Goal: Task Accomplishment & Management: Manage account settings

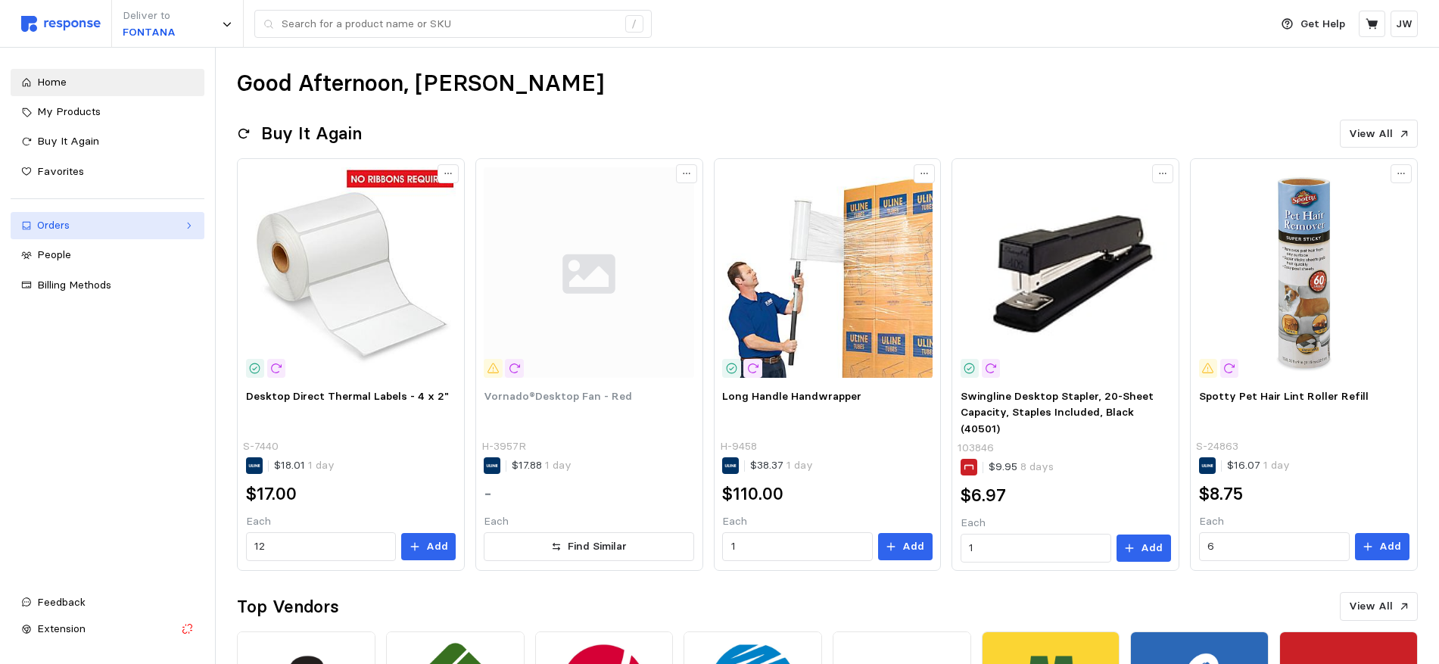
click at [62, 223] on div "Orders" at bounding box center [107, 225] width 141 height 17
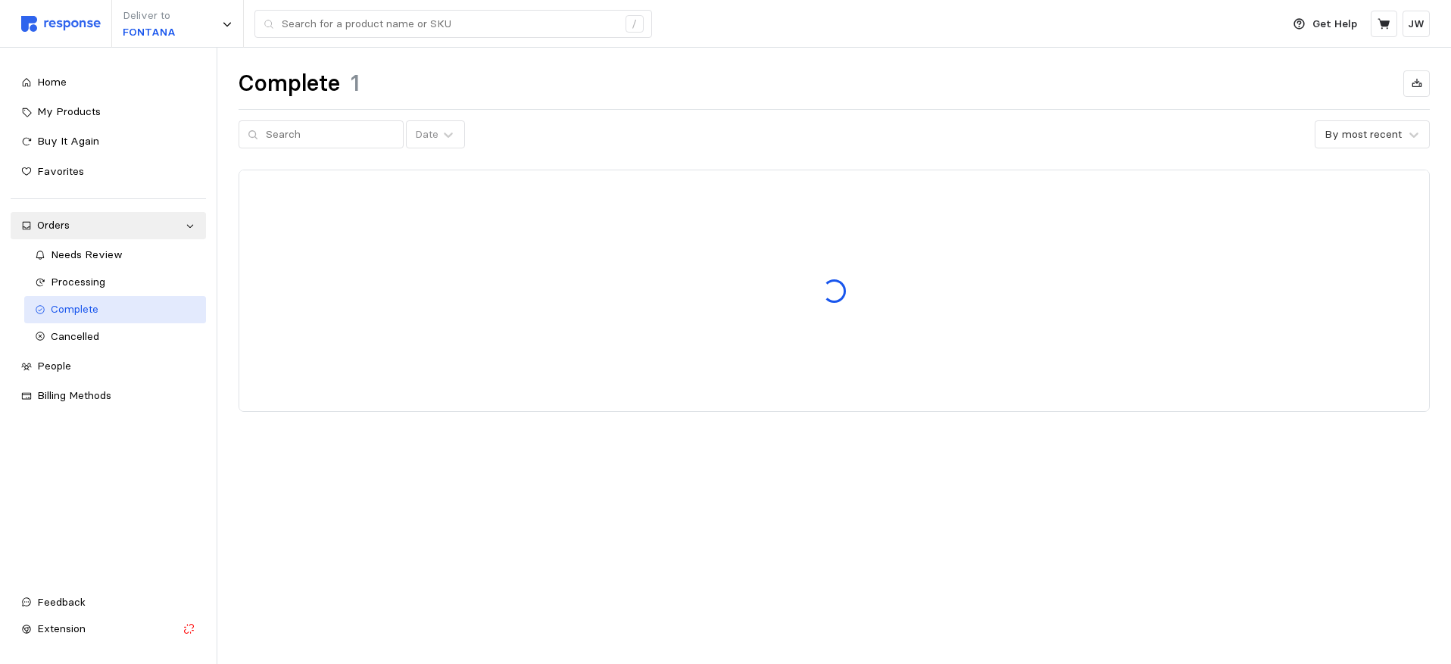
click at [61, 309] on span "Complete" at bounding box center [75, 309] width 48 height 14
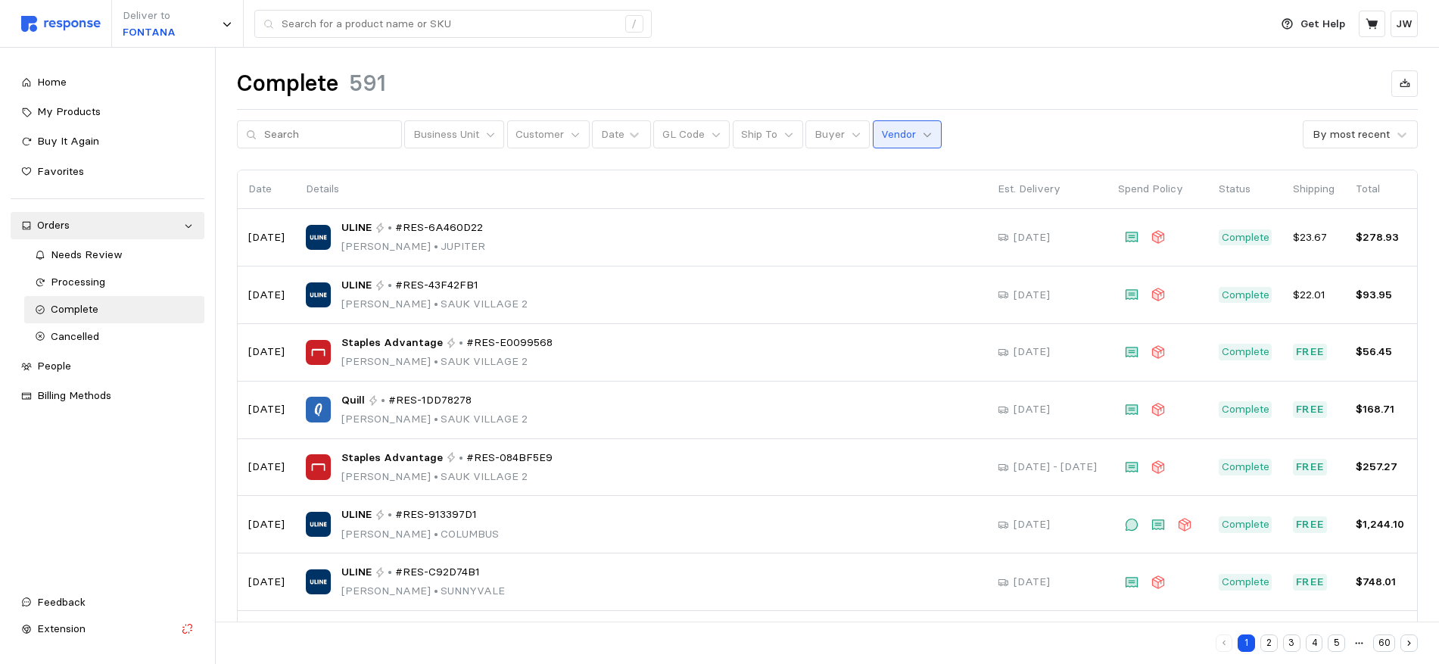
click at [922, 133] on icon at bounding box center [927, 134] width 11 height 11
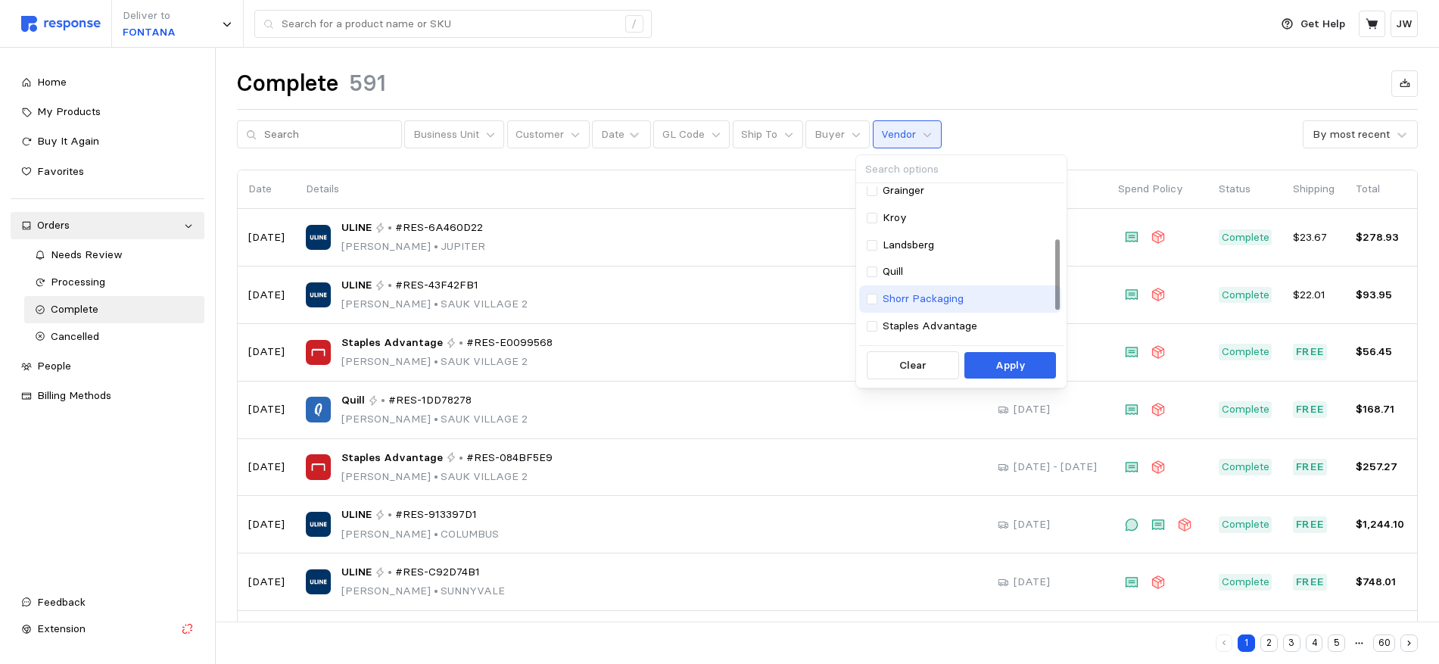
scroll to position [173, 0]
click at [874, 323] on div at bounding box center [872, 324] width 11 height 11
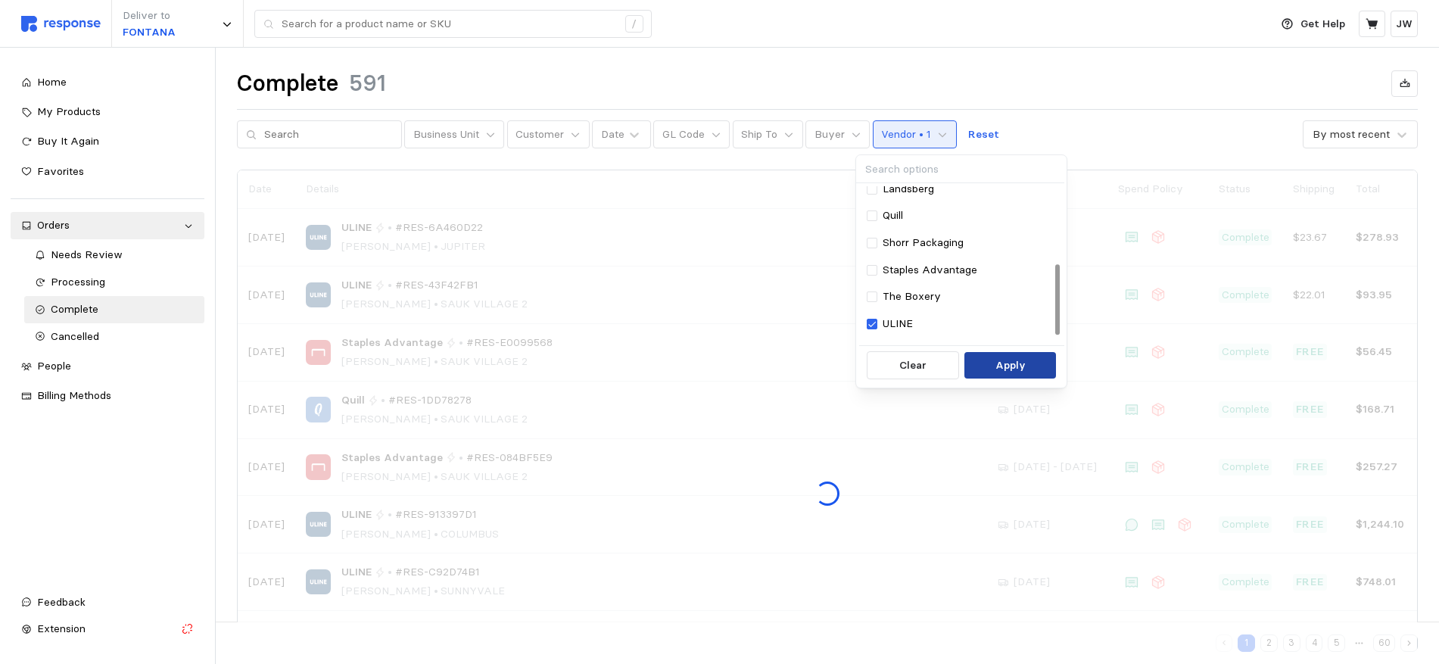
click at [997, 368] on p "Apply" at bounding box center [1011, 365] width 30 height 17
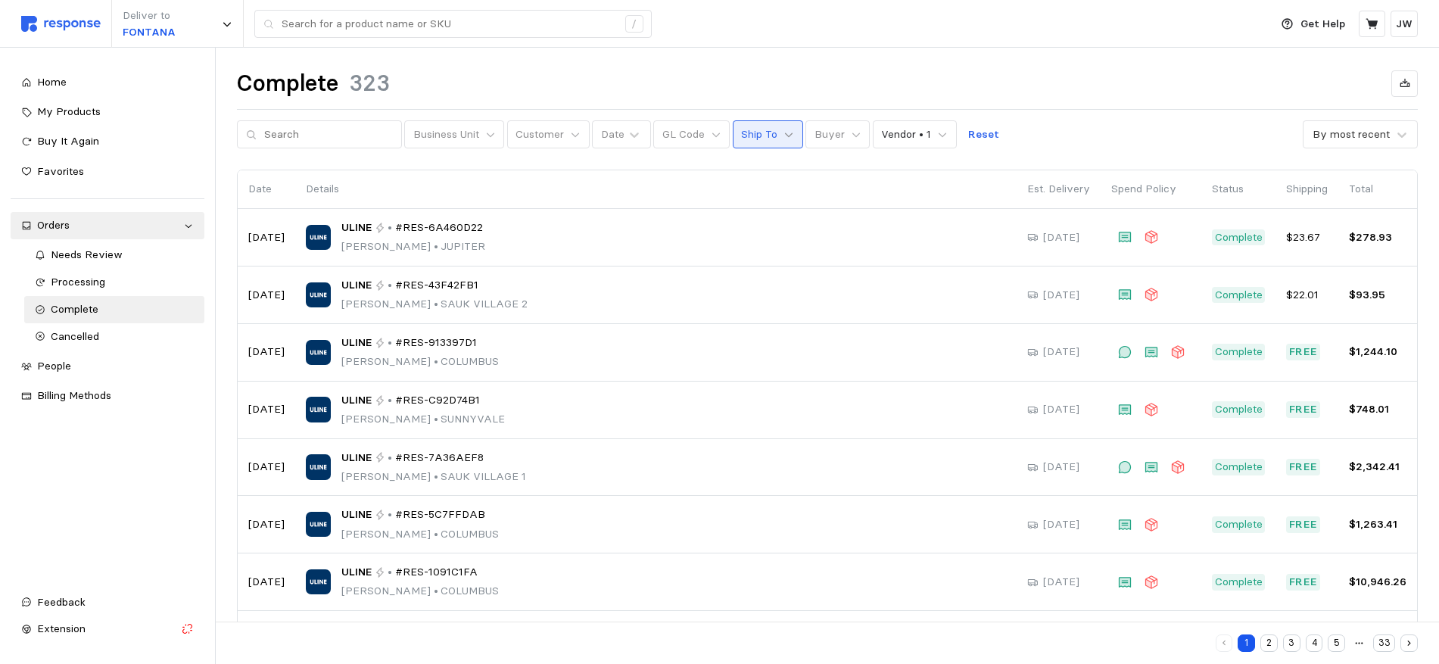
click at [785, 135] on icon at bounding box center [789, 135] width 8 height 5
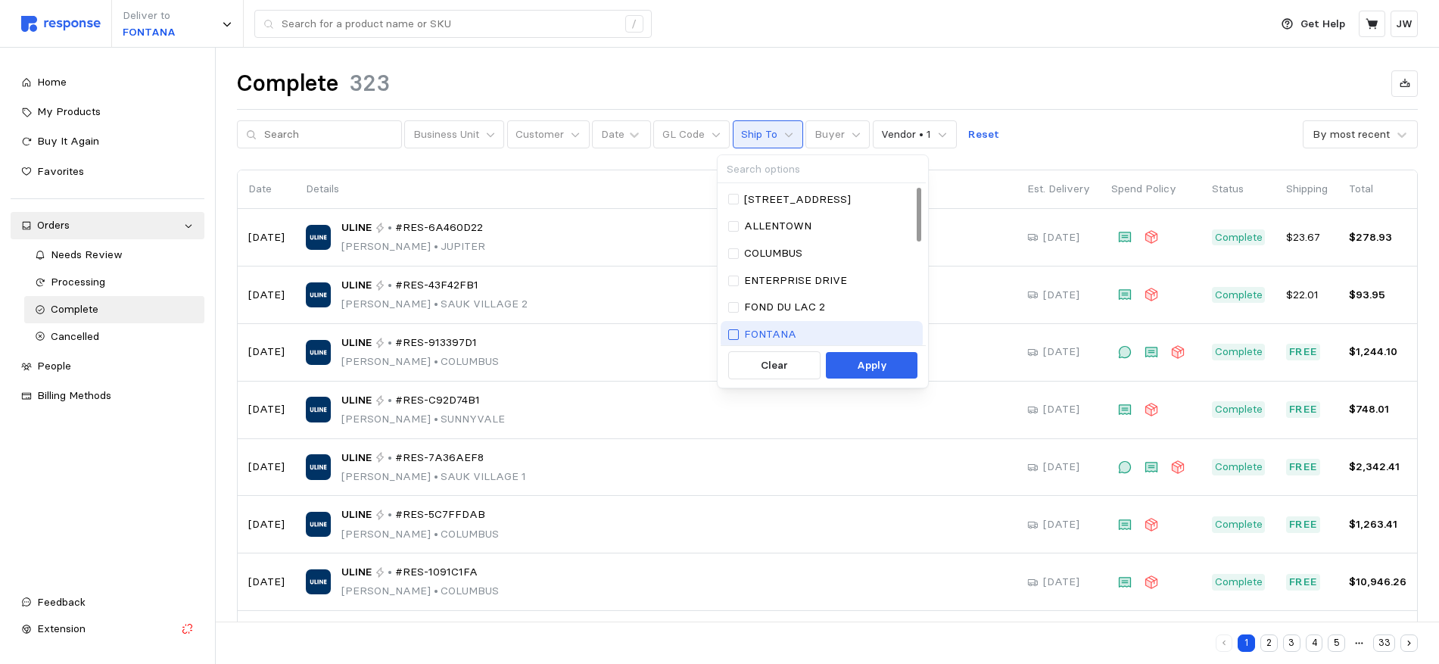
click at [728, 330] on div at bounding box center [733, 334] width 11 height 11
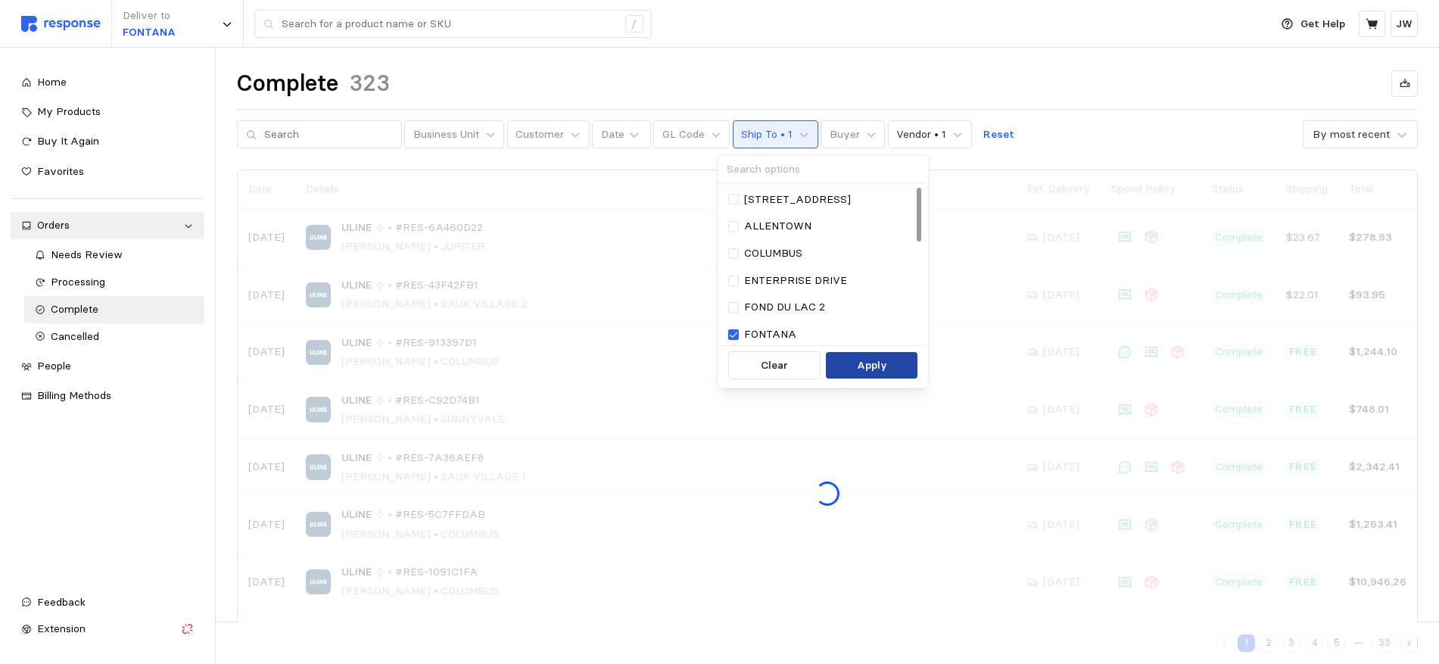
click at [878, 365] on p "Apply" at bounding box center [872, 365] width 30 height 17
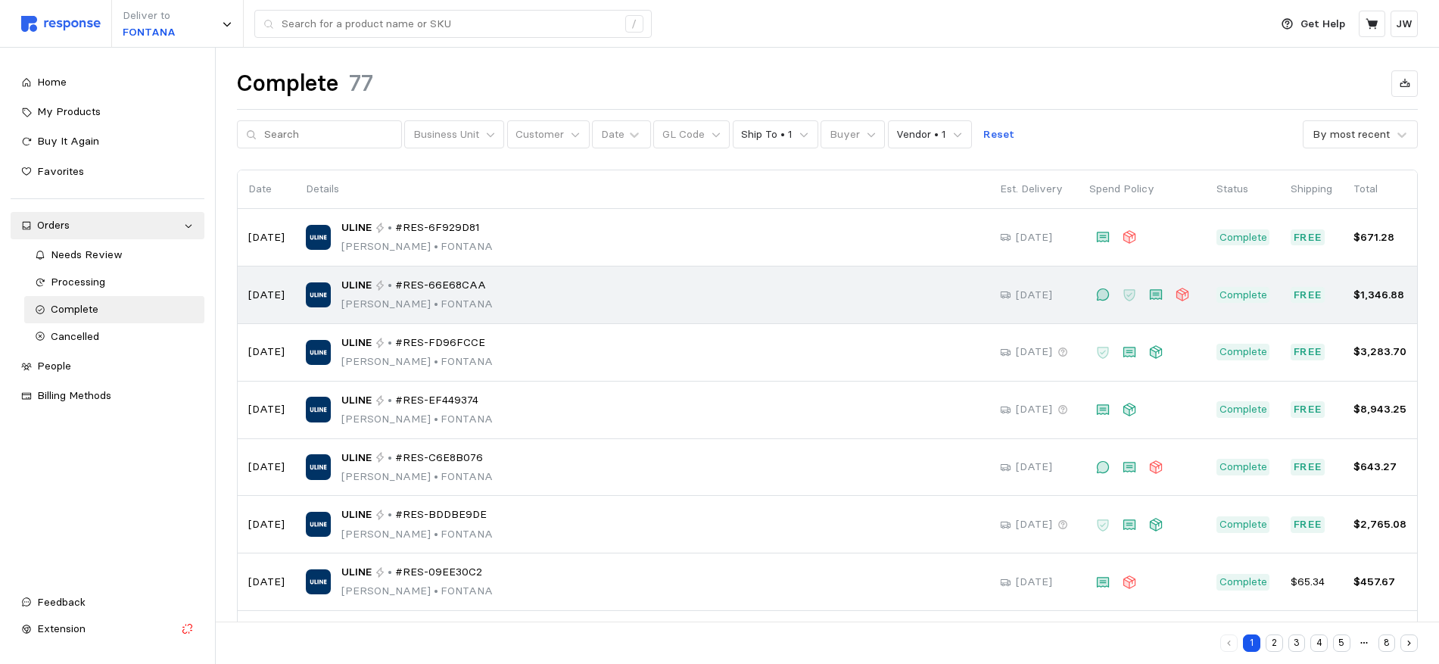
click at [448, 285] on span "#RES-66E68CAA" at bounding box center [440, 285] width 91 height 17
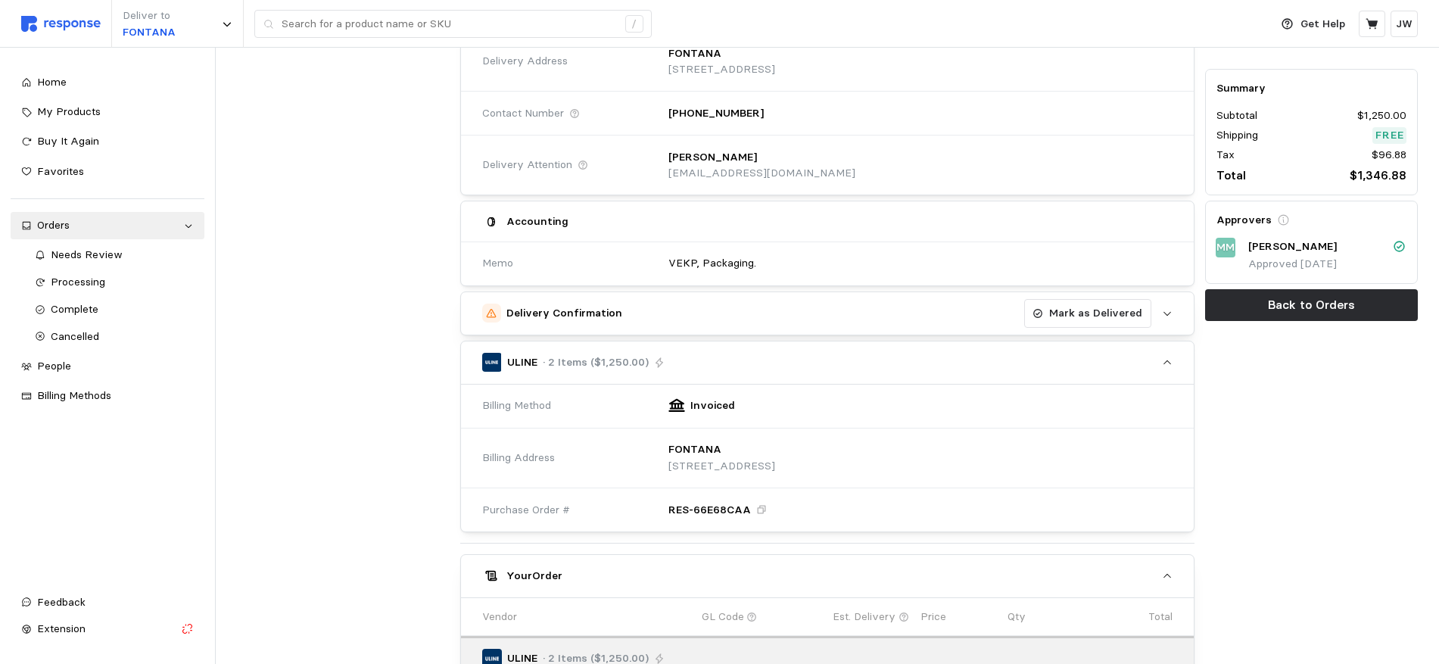
scroll to position [211, 0]
click at [1103, 311] on p "Mark as Delivered" at bounding box center [1096, 316] width 93 height 17
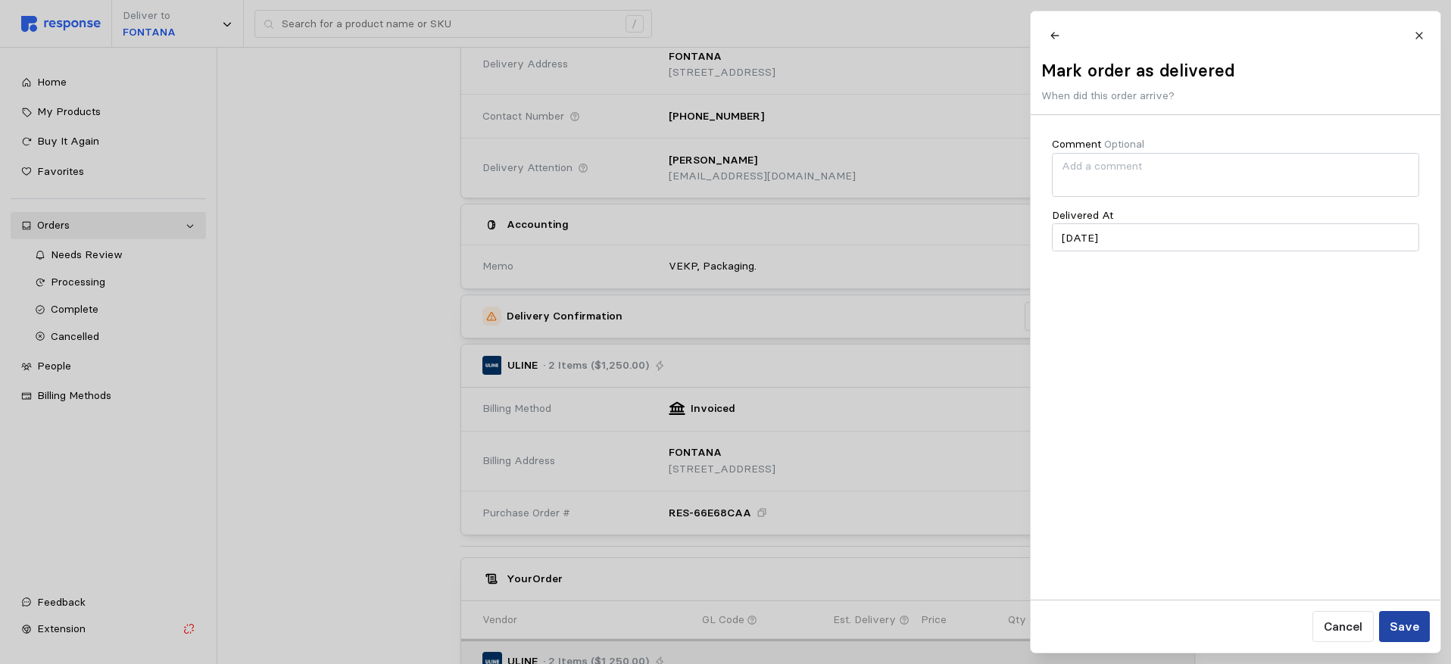
click at [1415, 632] on p "Save" at bounding box center [1404, 626] width 30 height 19
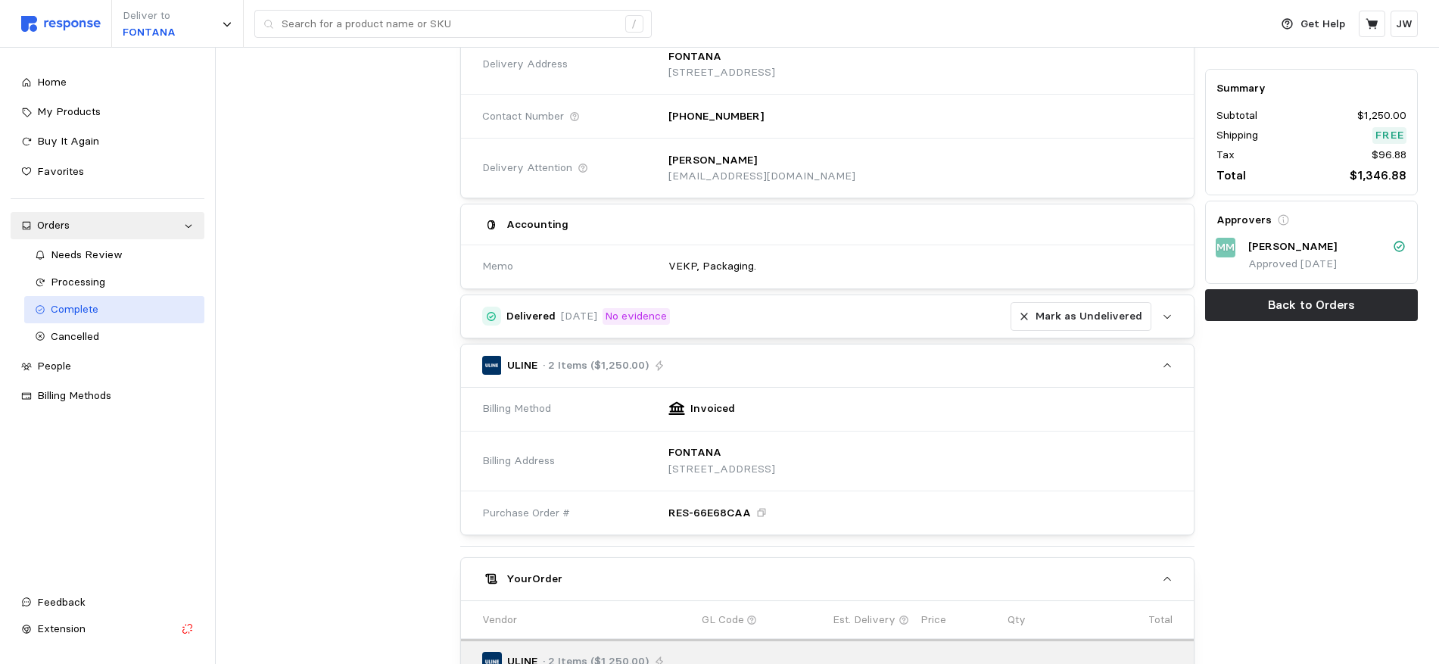
click at [71, 307] on span "Complete" at bounding box center [75, 309] width 48 height 14
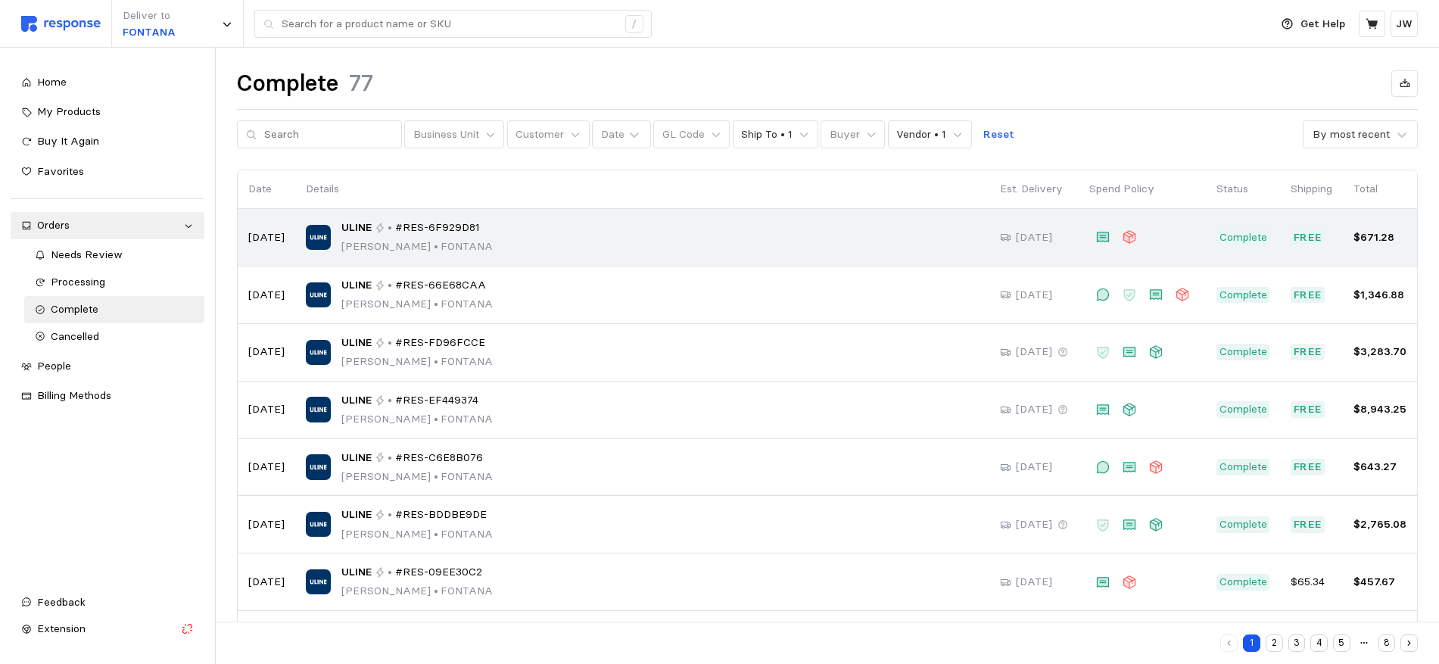
click at [450, 226] on span "#RES-6F929D81" at bounding box center [437, 228] width 85 height 17
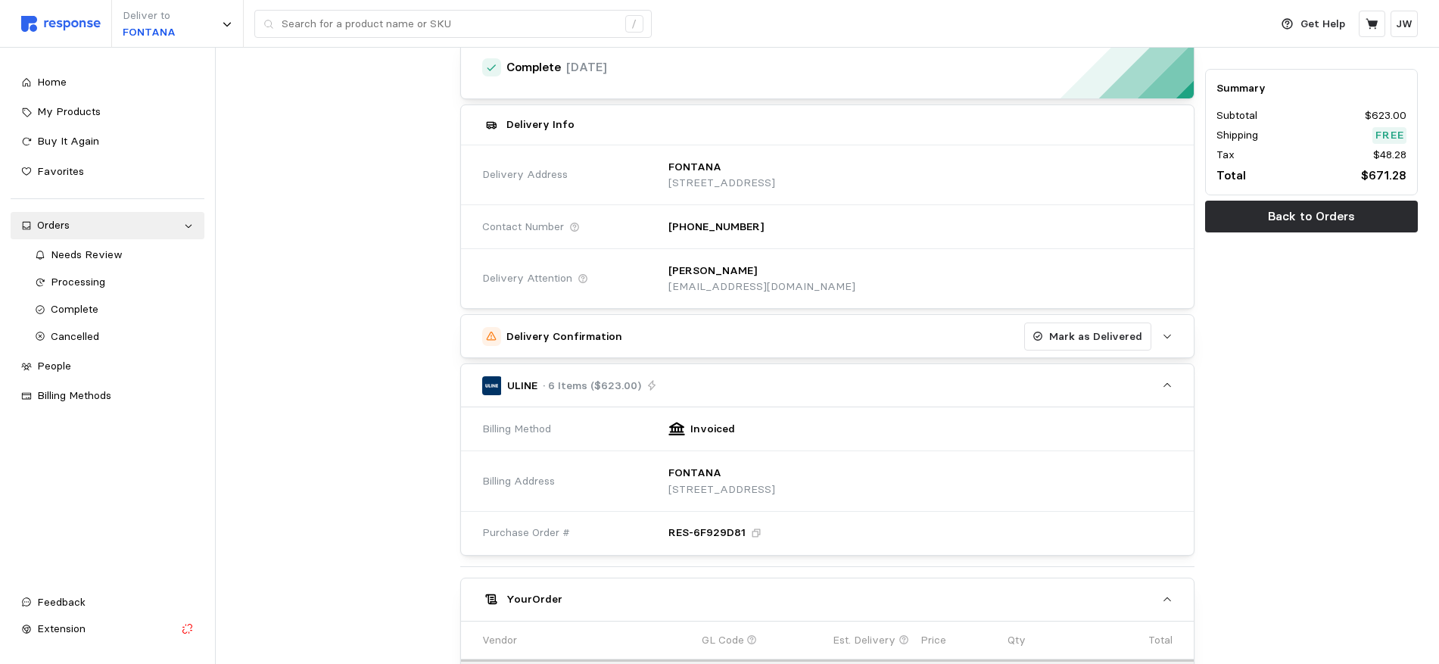
scroll to position [89, 0]
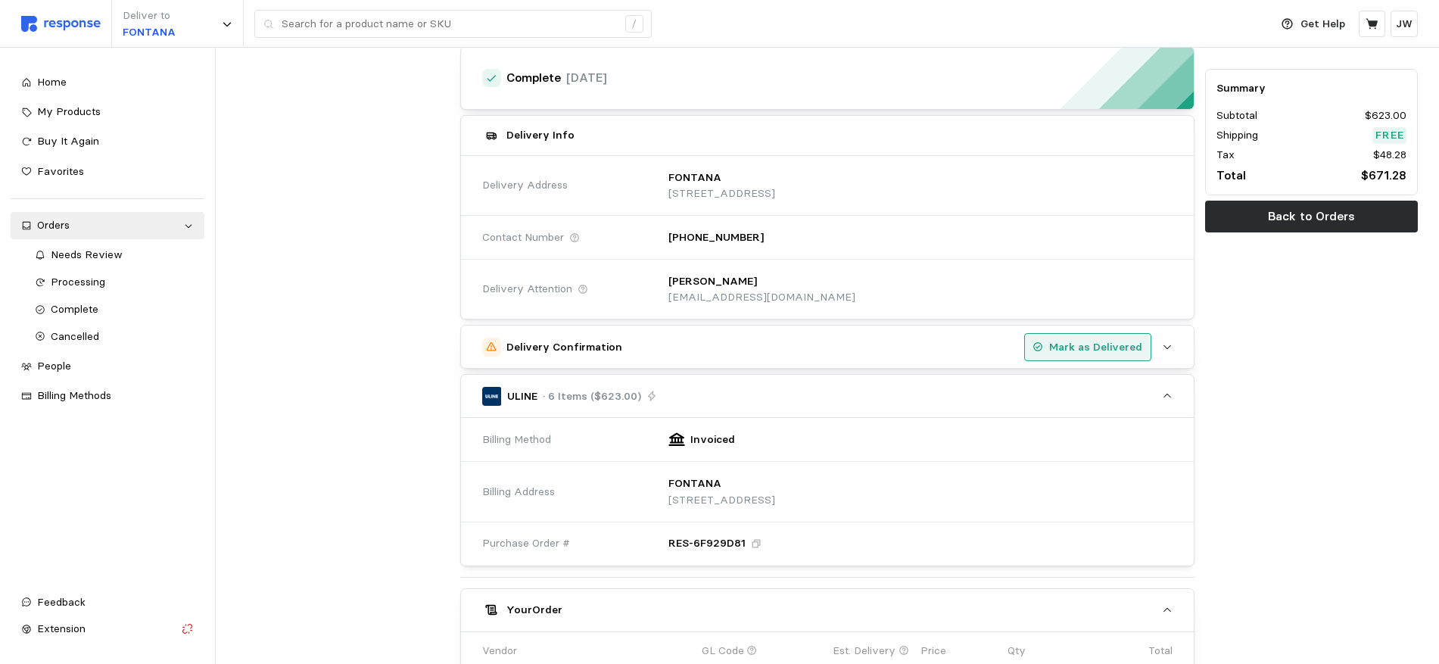
click at [1087, 345] on p "Mark as Delivered" at bounding box center [1096, 347] width 93 height 17
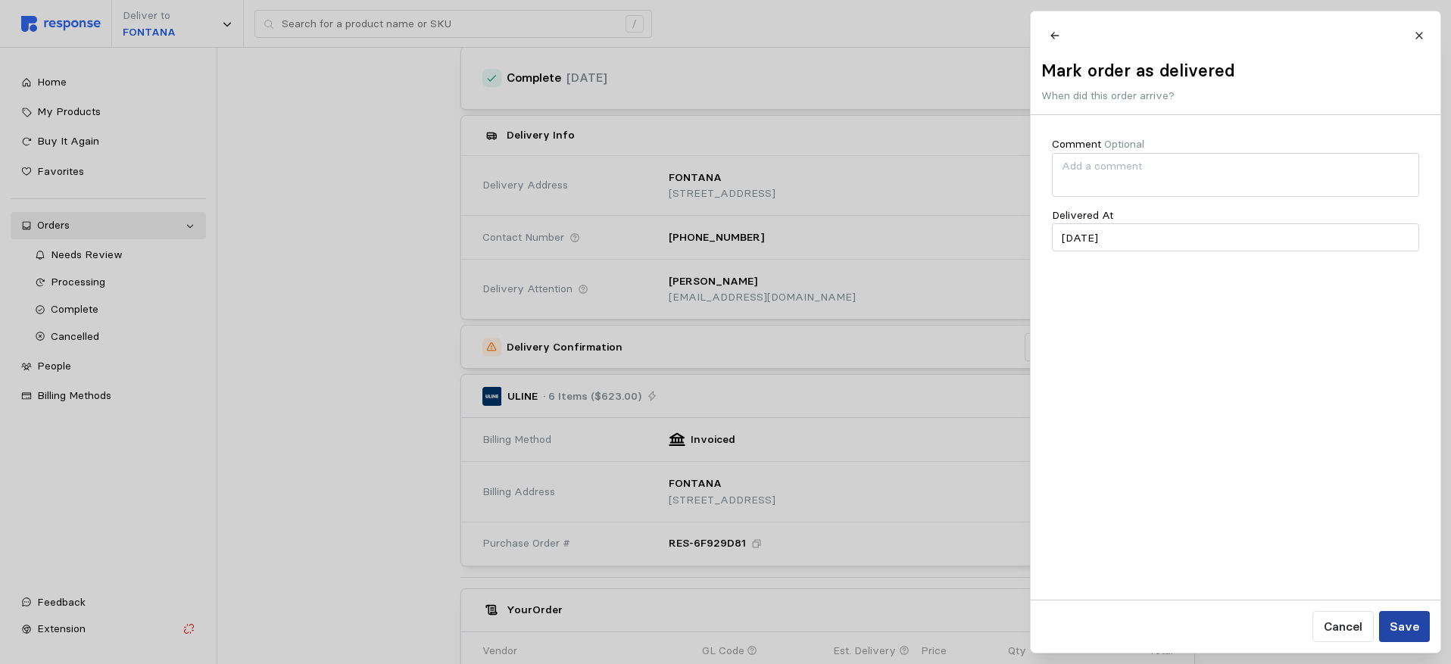
click at [1393, 631] on p "Save" at bounding box center [1404, 626] width 30 height 19
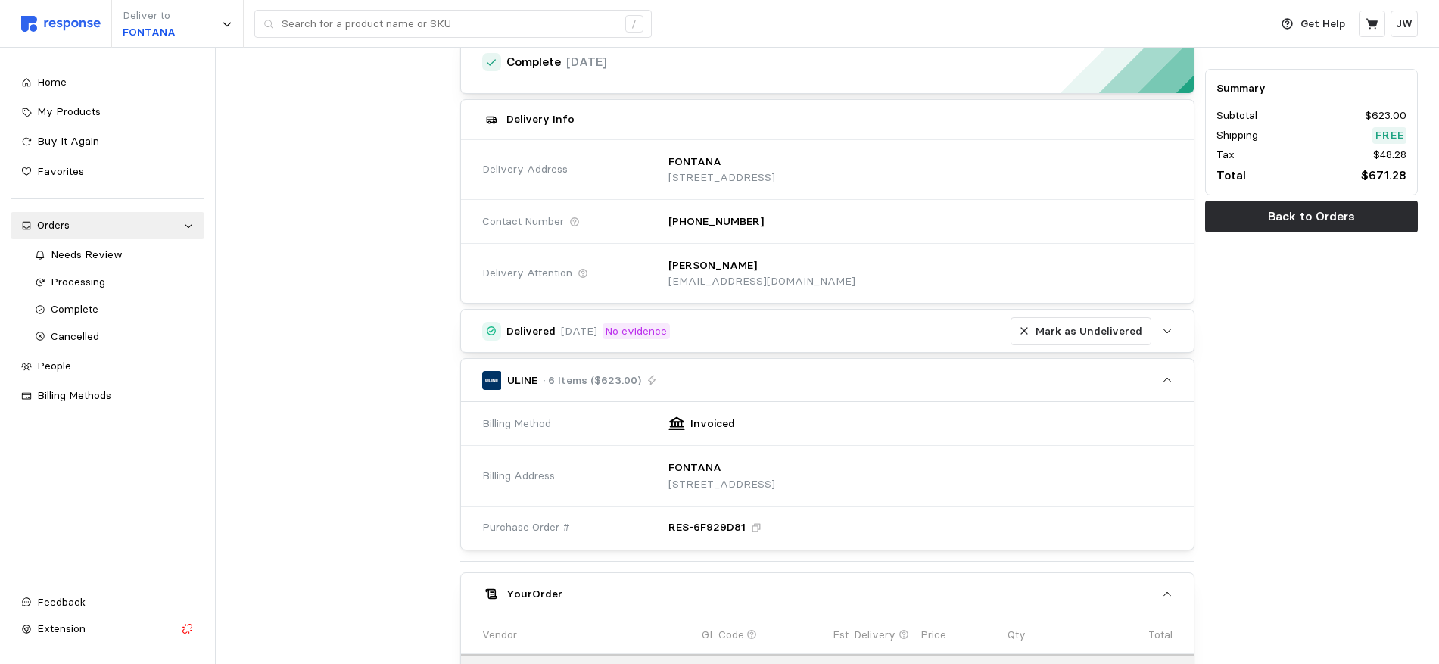
scroll to position [0, 0]
